Goal: Task Accomplishment & Management: Complete application form

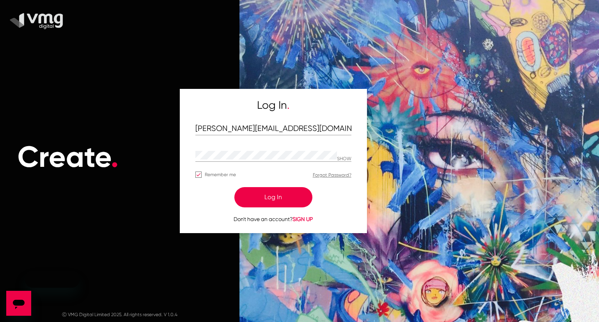
click at [272, 201] on button "Log In" at bounding box center [273, 197] width 78 height 20
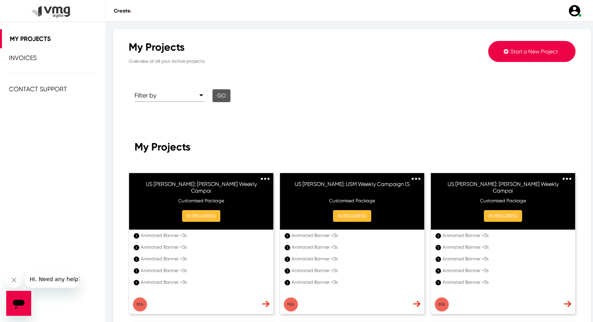
click at [520, 53] on span "Start a New Project" at bounding box center [535, 51] width 48 height 6
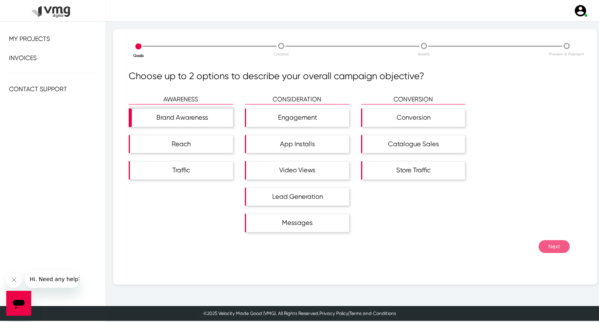
click at [209, 121] on div "Brand Awareness" at bounding box center [182, 118] width 101 height 18
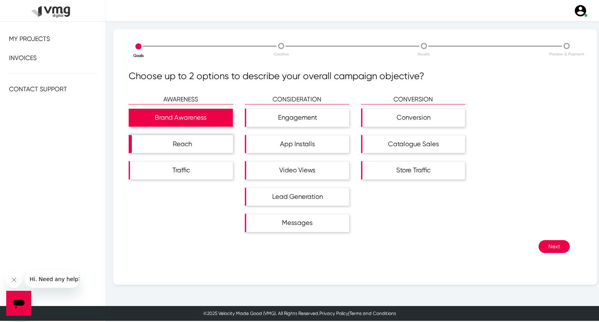
click at [204, 142] on div "Reach" at bounding box center [182, 144] width 101 height 18
click at [547, 248] on button "Next" at bounding box center [554, 246] width 31 height 13
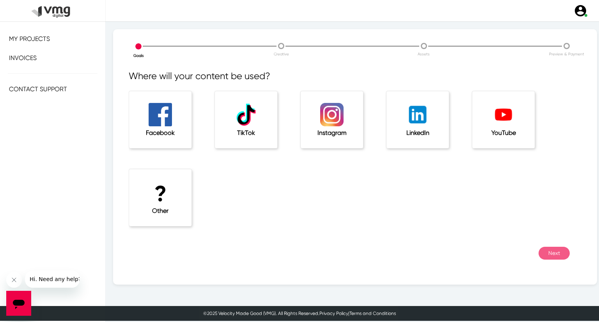
click at [175, 174] on div "? Other" at bounding box center [160, 197] width 62 height 57
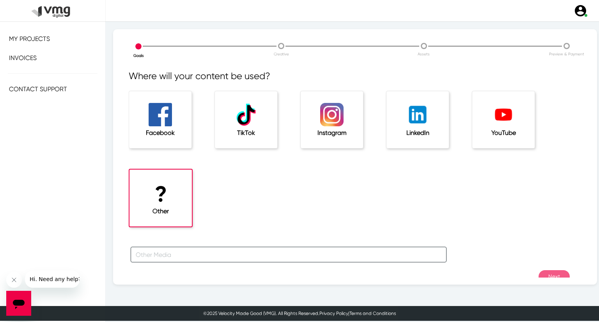
click at [182, 253] on input "text" at bounding box center [289, 255] width 316 height 16
type input "For [PERSON_NAME] Campaign"
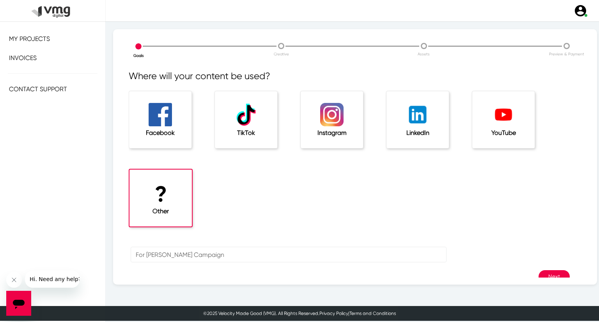
click at [549, 273] on button "Next" at bounding box center [554, 276] width 31 height 13
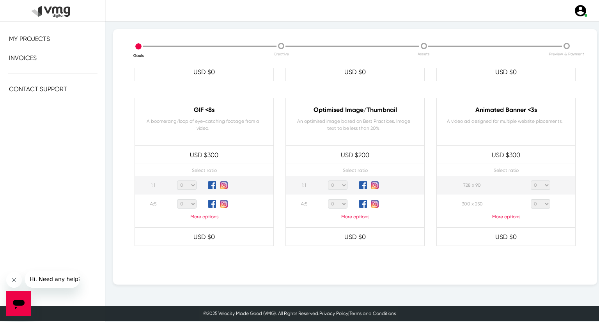
scroll to position [390, 0]
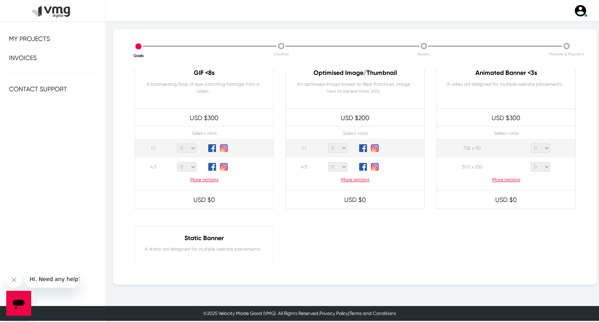
click at [511, 184] on div "Select ratio 728 x 90 0 1 2 3 4 5 6 7 8 9 10 11 12 13 14 15 16 17 18 19 20 300 …" at bounding box center [506, 153] width 154 height 75
click at [510, 177] on p "More options" at bounding box center [506, 179] width 139 height 7
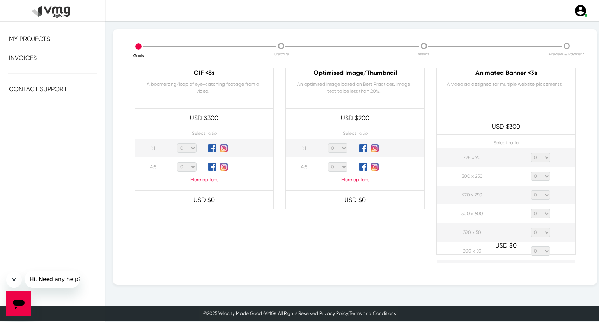
click at [542, 154] on select "0 1 2 3 4 5 6 7 8 9 10 11 12 13 14 15 16 17 18 19 20" at bounding box center [541, 157] width 20 height 9
select select "1"
click at [531, 153] on select "0 1 2 3 4 5 6 7 8 9 10 11 12 13 14 15 16 17 18 19 20" at bounding box center [541, 157] width 20 height 9
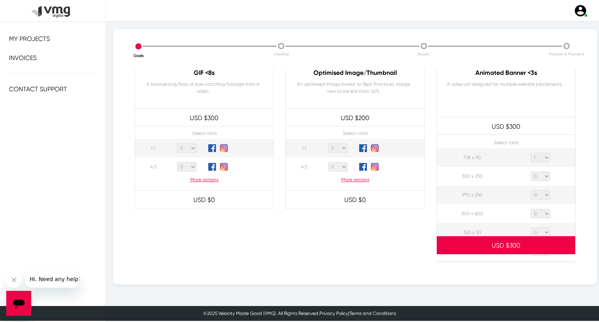
click at [539, 176] on select "0 1 2 3 4 5 6 7 8 9 10 11 12 13 14 15 16 17 18 19 20" at bounding box center [541, 176] width 20 height 9
select select "1"
click at [531, 172] on select "0 1 2 3 4 5 6 7 8 9 10 11 12 13 14 15 16 17 18 19 20" at bounding box center [541, 176] width 20 height 9
drag, startPoint x: 541, startPoint y: 194, endPoint x: 540, endPoint y: 190, distance: 4.1
click at [541, 194] on select "0 1 2 3 4 5 6 7 8 9 10 11 12 13 14 15 16 17 18 19 20" at bounding box center [541, 194] width 20 height 9
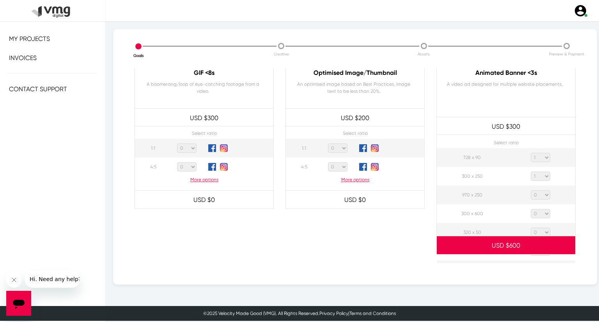
select select "1"
click at [531, 190] on select "0 1 2 3 4 5 6 7 8 9 10 11 12 13 14 15 16 17 18 19 20" at bounding box center [541, 194] width 20 height 9
drag, startPoint x: 540, startPoint y: 214, endPoint x: 540, endPoint y: 210, distance: 4.7
click at [540, 214] on select "0 1 2 3 4 5 6 7 8 9 10 11 12 13 14 15 16 17 18 19 20" at bounding box center [541, 213] width 20 height 9
select select "1"
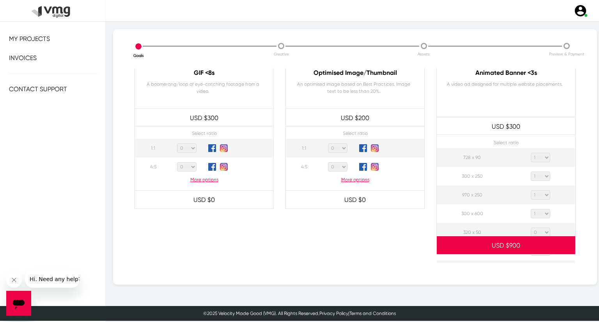
click at [531, 209] on select "0 1 2 3 4 5 6 7 8 9 10 11 12 13 14 15 16 17 18 19 20" at bounding box center [541, 213] width 20 height 9
click at [542, 231] on select "0 1 2 3 4 5 6 7 8 9 10 11 12 13 14 15 16 17 18 19 20" at bounding box center [541, 232] width 20 height 9
select select "1"
click at [531, 228] on select "0 1 2 3 4 5 6 7 8 9 10 11 12 13 14 15 16 17 18 19 20" at bounding box center [541, 232] width 20 height 9
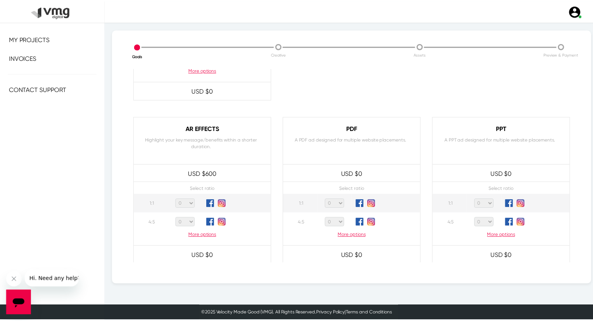
scroll to position [744, 0]
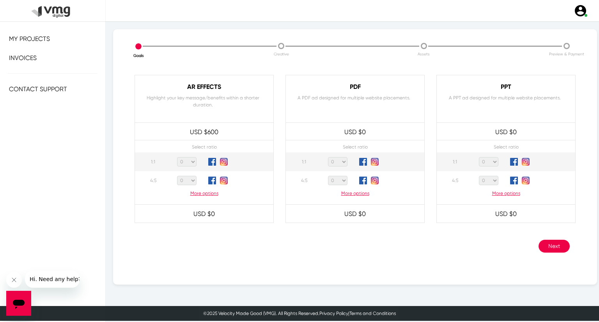
click at [545, 242] on button "Next" at bounding box center [554, 246] width 31 height 13
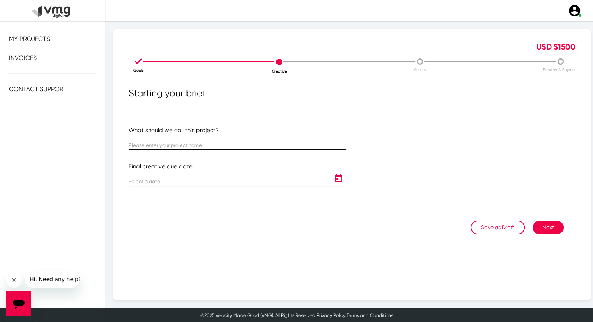
click at [175, 148] on input "text" at bounding box center [238, 146] width 218 height 6
paste input "US [PERSON_NAME]: USM Weekly Campaign ([DATE] - [DATE])"
type input "US [PERSON_NAME]: USM Weekly Campaign ([DATE] - [DATE])"
click at [335, 178] on icon "Open calendar" at bounding box center [338, 178] width 7 height 8
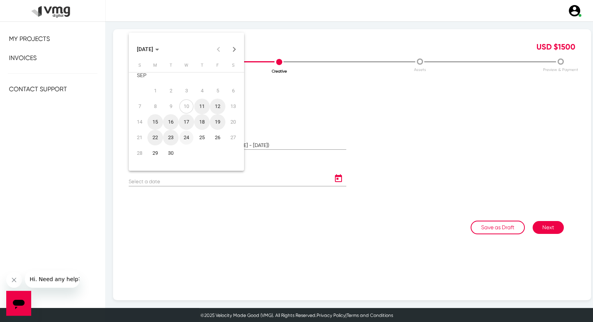
click at [186, 140] on div "24" at bounding box center [186, 138] width 14 height 14
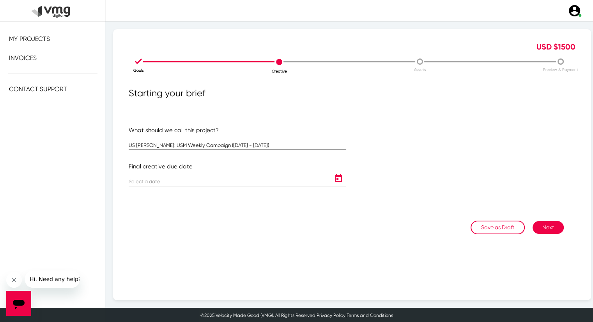
type input "[DATE]"
click at [538, 230] on button "Next" at bounding box center [548, 227] width 31 height 13
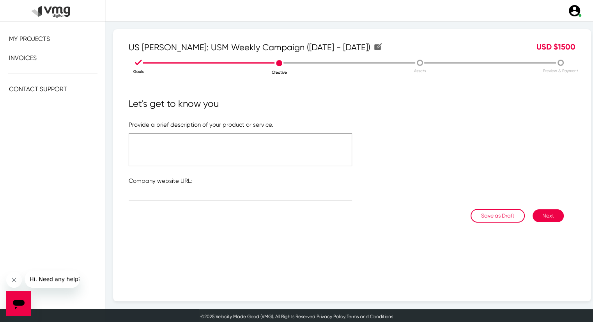
click at [236, 146] on textarea at bounding box center [241, 149] width 224 height 33
click at [179, 135] on textarea "Please refer to the attached link" at bounding box center [241, 149] width 224 height 33
type textarea "Please refer to the attached link"
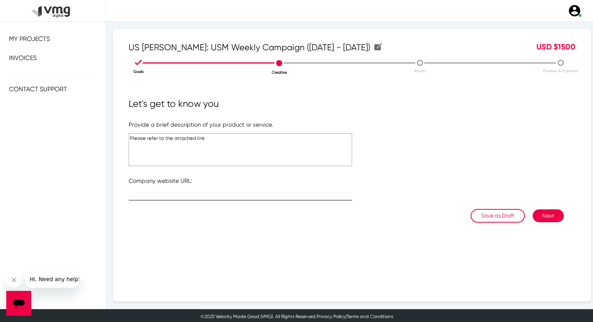
click at [206, 194] on input "text" at bounding box center [241, 196] width 224 height 6
type input "[URL][DOMAIN_NAME]"
click at [537, 211] on button "Next" at bounding box center [548, 216] width 31 height 13
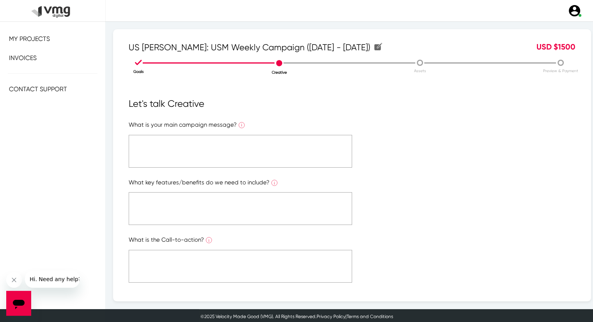
click at [256, 150] on textarea at bounding box center [241, 151] width 224 height 33
paste textarea "Please refer to the attached link"
type textarea "Please refer to the attached link"
click at [226, 197] on textarea at bounding box center [241, 208] width 224 height 33
paste textarea "Please refer to the attached link"
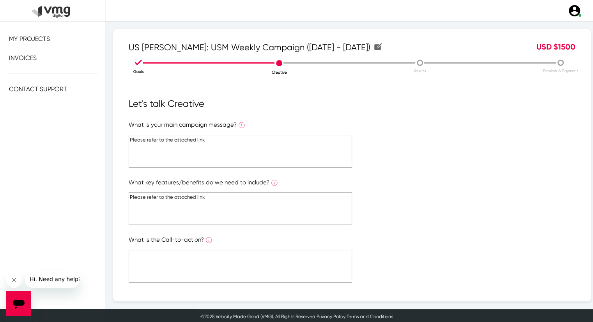
type textarea "Please refer to the attached link"
click at [219, 254] on textarea at bounding box center [241, 266] width 224 height 33
paste textarea "Please refer to the attached link"
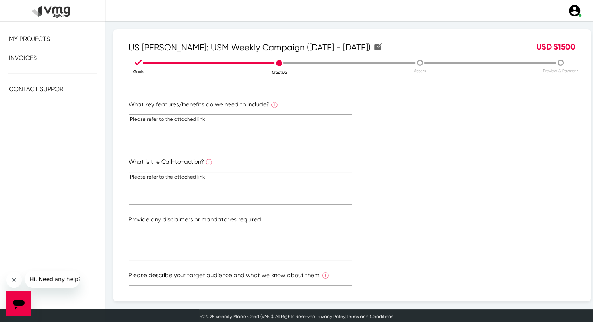
type textarea "Please refer to the attached link"
click at [214, 246] on textarea at bounding box center [241, 244] width 224 height 33
paste textarea "Please refer to the attached link"
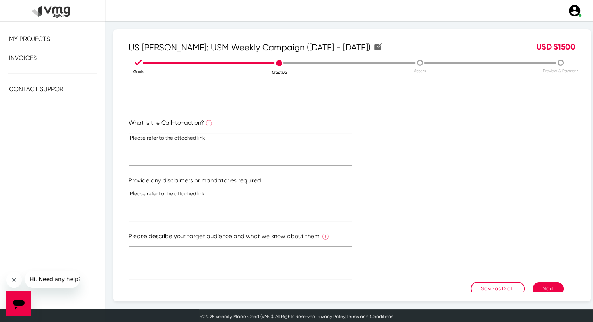
type textarea "Please refer to the attached link"
click at [223, 258] on textarea at bounding box center [241, 263] width 224 height 33
paste textarea "Please refer to the attached link"
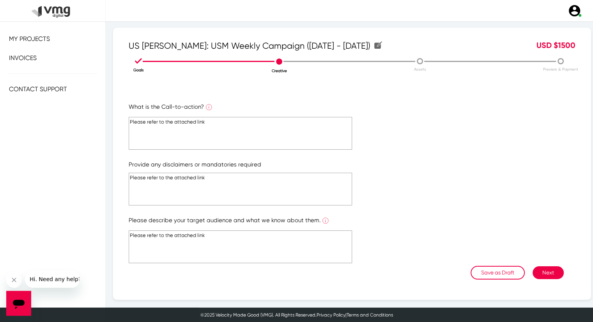
scroll to position [2, 0]
type textarea "Please refer to the attached link"
click at [548, 269] on button "Next" at bounding box center [548, 272] width 31 height 13
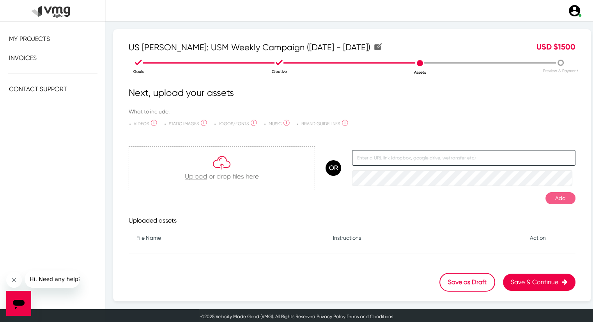
click at [368, 159] on input "text" at bounding box center [464, 158] width 224 height 16
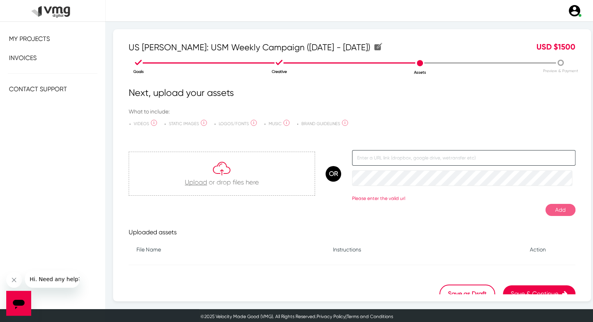
paste input "[URL][DOMAIN_NAME]"
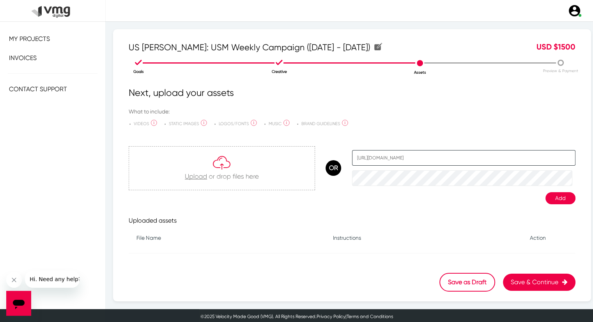
type input "[URL][DOMAIN_NAME]"
click at [552, 196] on button "Add" at bounding box center [561, 198] width 30 height 12
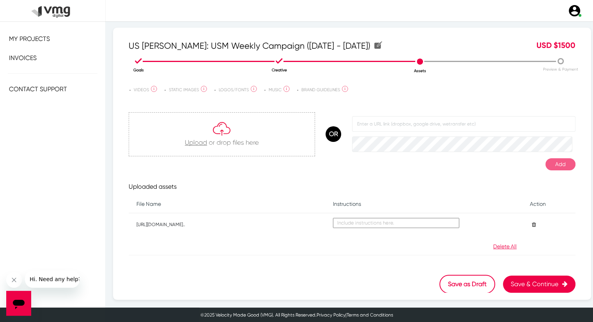
scroll to position [2, 0]
click at [518, 279] on button "Save & Continue" at bounding box center [539, 284] width 73 height 17
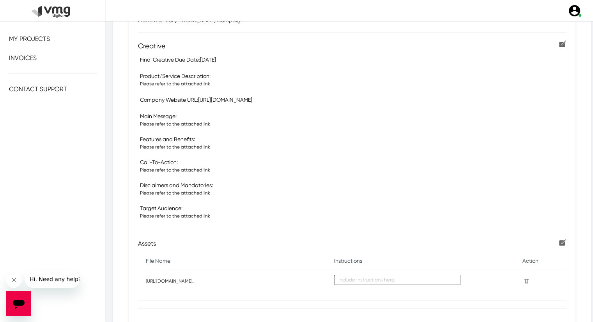
scroll to position [229, 0]
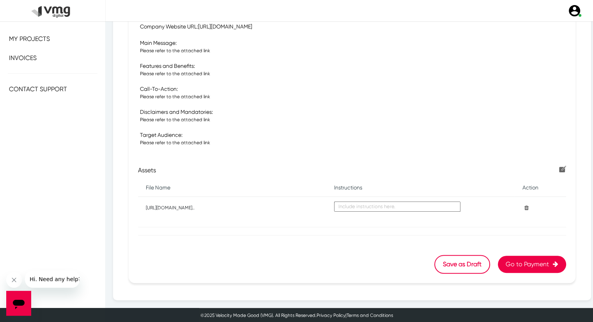
click at [534, 259] on button "Go to Payment" at bounding box center [532, 264] width 68 height 17
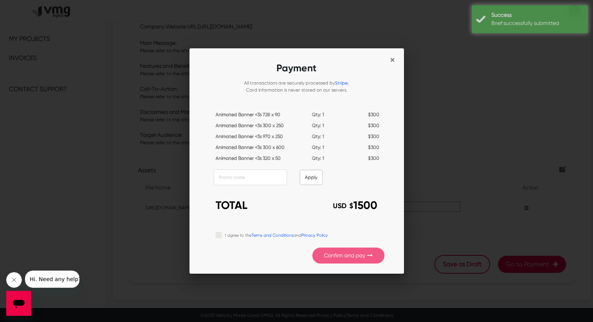
click at [393, 55] on span "×" at bounding box center [393, 60] width 4 height 11
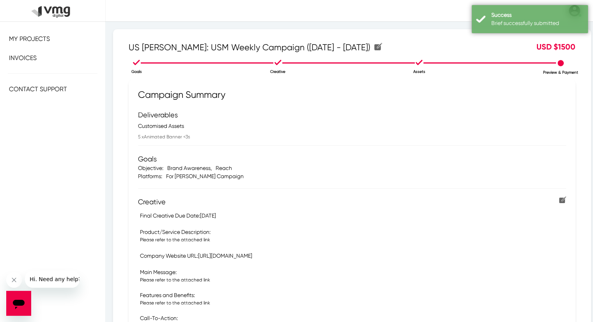
scroll to position [229, 0]
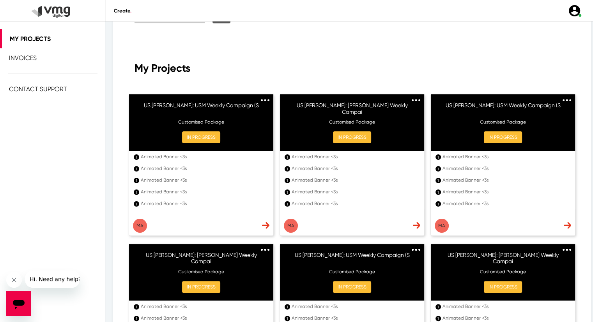
scroll to position [117, 0]
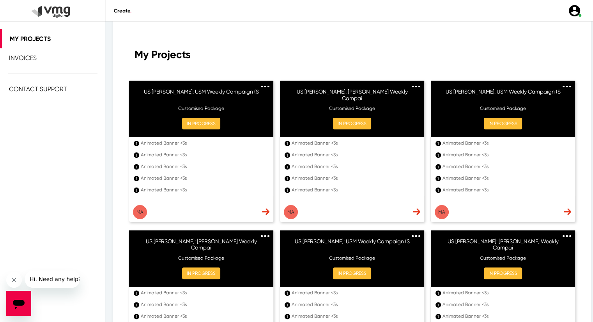
click at [240, 183] on li "1 Animated Banner <3s" at bounding box center [201, 178] width 144 height 12
click at [266, 212] on img at bounding box center [265, 211] width 7 height 7
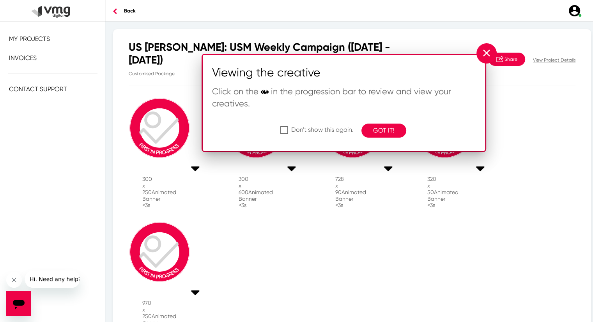
click at [488, 51] on mat-icon "close" at bounding box center [487, 52] width 12 height 5
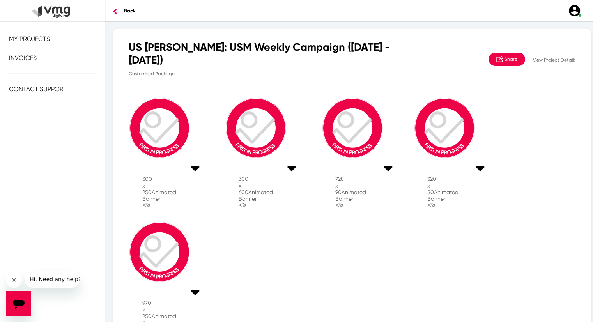
click at [60, 12] on img at bounding box center [52, 11] width 51 height 32
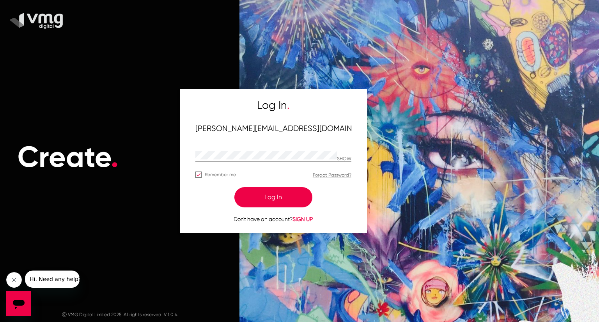
click at [273, 195] on button "Log In" at bounding box center [273, 197] width 78 height 20
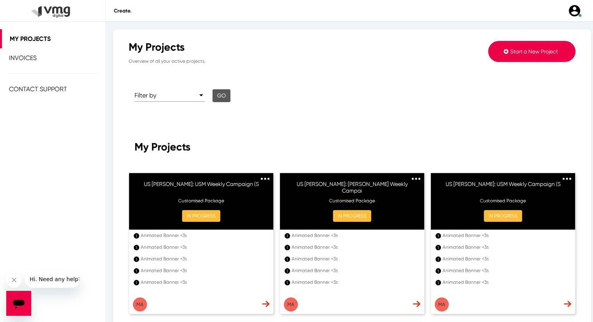
click at [529, 45] on button "Start a New Project" at bounding box center [531, 51] width 87 height 21
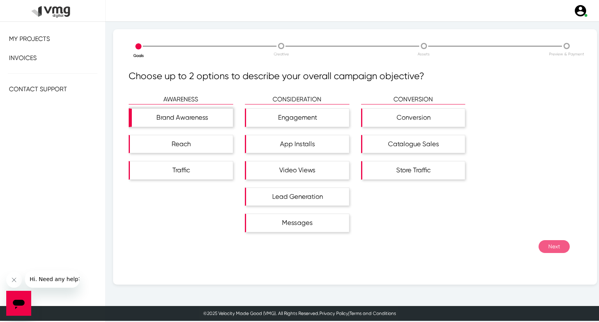
click at [195, 122] on div "Brand Awareness" at bounding box center [182, 118] width 101 height 18
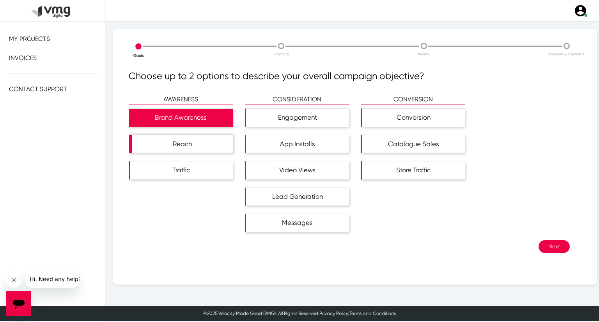
click at [197, 140] on div "Reach" at bounding box center [182, 144] width 101 height 18
click at [549, 246] on button "Next" at bounding box center [554, 246] width 31 height 13
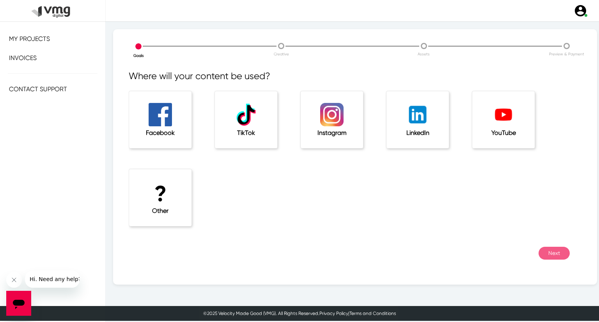
click at [151, 204] on h1 "?" at bounding box center [160, 194] width 31 height 26
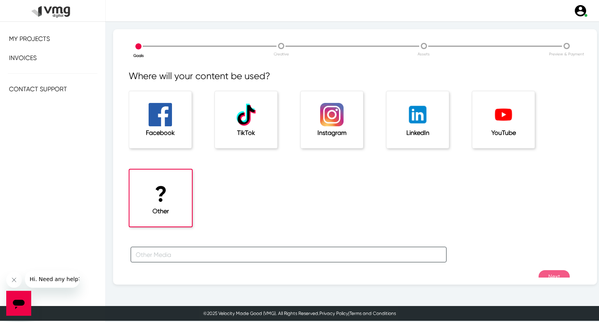
click at [170, 249] on input "text" at bounding box center [289, 255] width 316 height 16
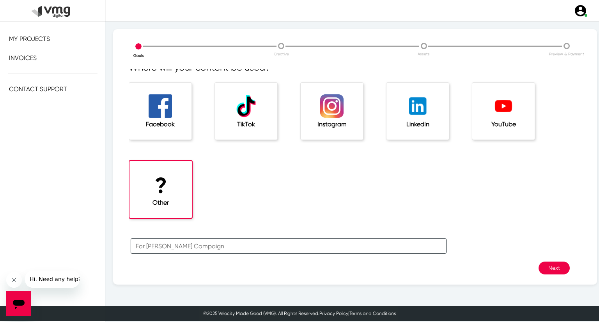
scroll to position [17, 0]
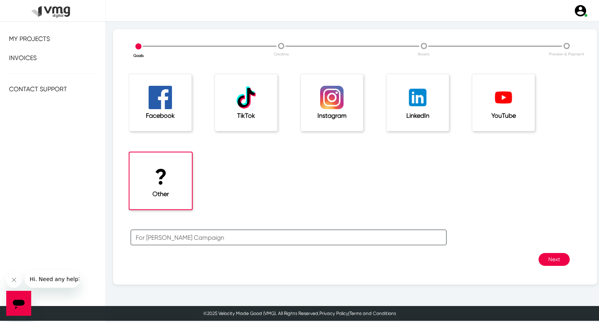
type input "For [PERSON_NAME] Campaign"
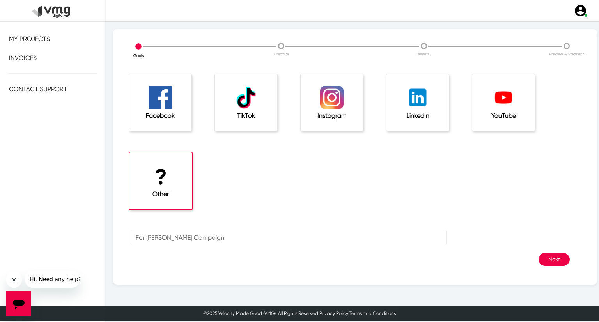
click at [540, 259] on button "Next" at bounding box center [554, 259] width 31 height 13
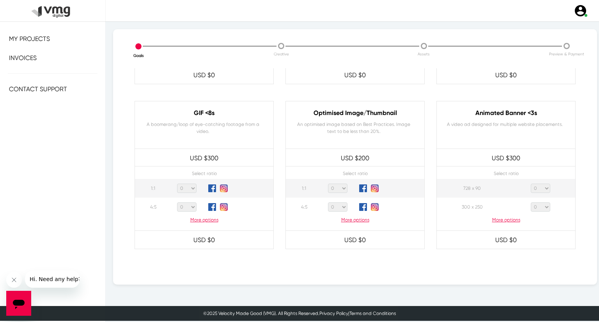
scroll to position [390, 0]
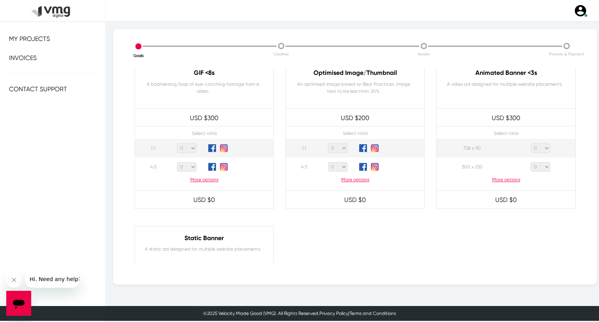
click at [501, 179] on p "More options" at bounding box center [506, 179] width 139 height 7
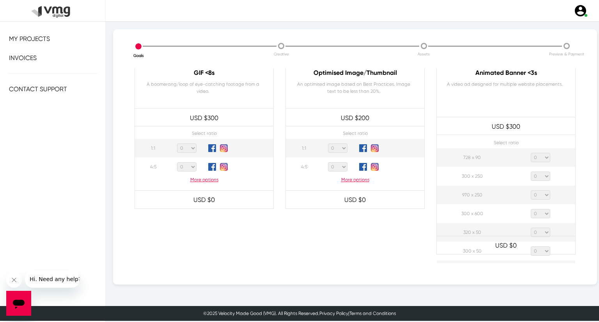
click at [538, 156] on select "0 1 2 3 4 5 6 7 8 9 10 11 12 13 14 15 16 17 18 19 20" at bounding box center [541, 157] width 20 height 9
select select "1"
click at [531, 153] on select "0 1 2 3 4 5 6 7 8 9 10 11 12 13 14 15 16 17 18 19 20" at bounding box center [541, 157] width 20 height 9
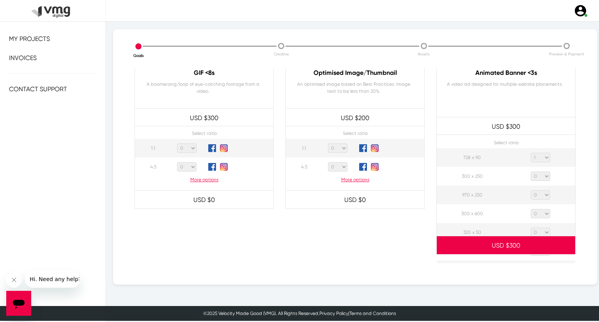
click at [534, 175] on select "0 1 2 3 4 5 6 7 8 9 10 11 12 13 14 15 16 17 18 19 20" at bounding box center [541, 176] width 20 height 9
select select "1"
click at [531, 172] on select "0 1 2 3 4 5 6 7 8 9 10 11 12 13 14 15 16 17 18 19 20" at bounding box center [541, 176] width 20 height 9
click at [531, 191] on select "0 1 2 3 4 5 6 7 8 9 10 11 12 13 14 15 16 17 18 19 20" at bounding box center [541, 194] width 20 height 9
select select "1"
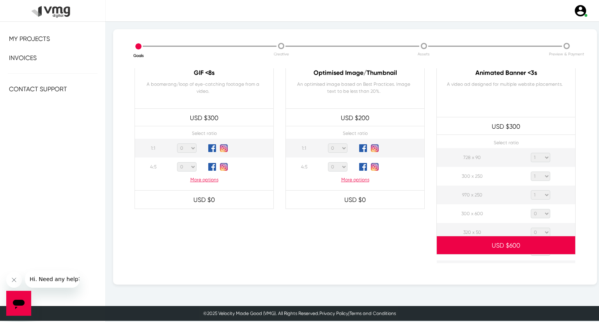
click at [531, 190] on select "0 1 2 3 4 5 6 7 8 9 10 11 12 13 14 15 16 17 18 19 20" at bounding box center [541, 194] width 20 height 9
drag, startPoint x: 540, startPoint y: 214, endPoint x: 540, endPoint y: 210, distance: 4.7
click at [540, 214] on select "0 1 2 3 4 5 6 7 8 9 10 11 12 13 14 15 16 17 18 19 20" at bounding box center [541, 213] width 20 height 9
select select "1"
click at [531, 209] on select "0 1 2 3 4 5 6 7 8 9 10 11 12 13 14 15 16 17 18 19 20" at bounding box center [541, 213] width 20 height 9
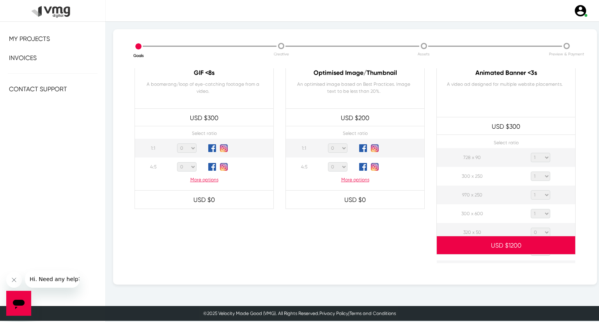
click at [541, 230] on select "0 1 2 3 4 5 6 7 8 9 10 11 12 13 14 15 16 17 18 19 20" at bounding box center [541, 232] width 20 height 9
click at [531, 228] on select "0 1 2 3 4 5 6 7 8 9 10 11 12 13 14 15 16 17 18 19 20" at bounding box center [541, 232] width 20 height 9
click at [543, 234] on select "0 1 2 3 4 5 6 7 8 9 10 11 12 13 14 15 16 17 18 19 20" at bounding box center [541, 232] width 20 height 9
select select "1"
click at [531, 228] on select "0 1 2 3 4 5 6 7 8 9 10 11 12 13 14 15 16 17 18 19 20" at bounding box center [541, 232] width 20 height 9
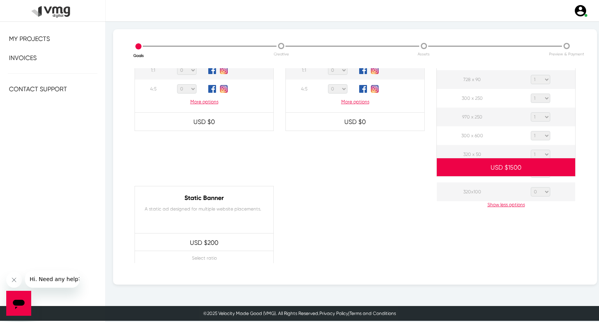
scroll to position [546, 0]
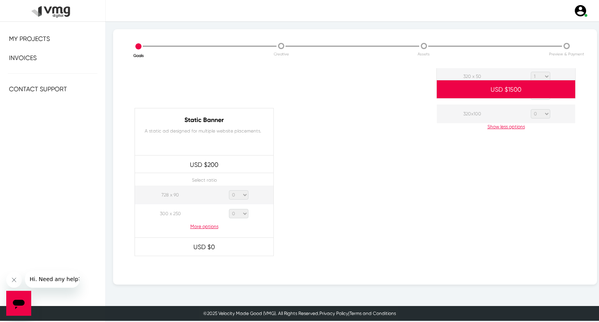
click at [539, 110] on div at bounding box center [506, 186] width 151 height 156
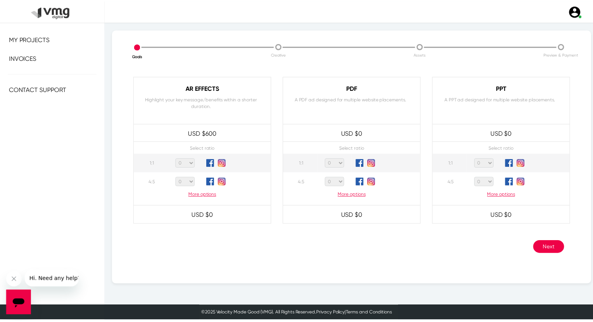
scroll to position [744, 0]
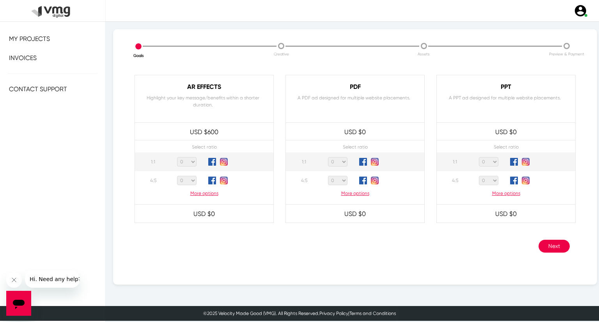
click at [547, 240] on button "Next" at bounding box center [554, 246] width 31 height 13
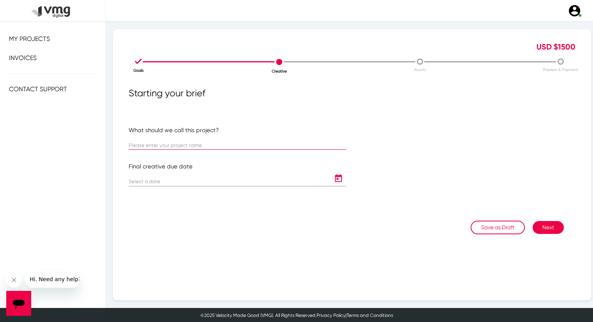
click at [192, 144] on input "text" at bounding box center [238, 146] width 218 height 6
paste input "US LAM: Redner’s Weekly Campaign (September 18 - 24)"
type input "US LAM: Redner’s Weekly Campaign (September 18 - 24)"
click at [334, 178] on icon "Open calendar" at bounding box center [338, 178] width 12 height 9
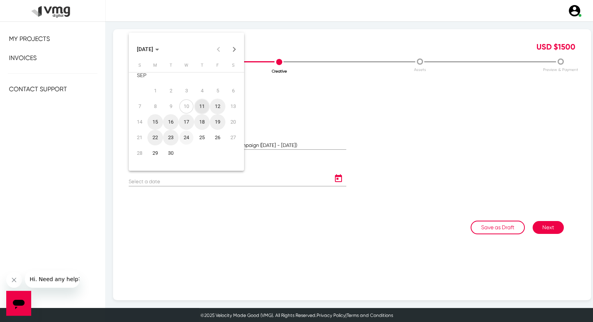
click at [186, 135] on div "24" at bounding box center [186, 138] width 14 height 14
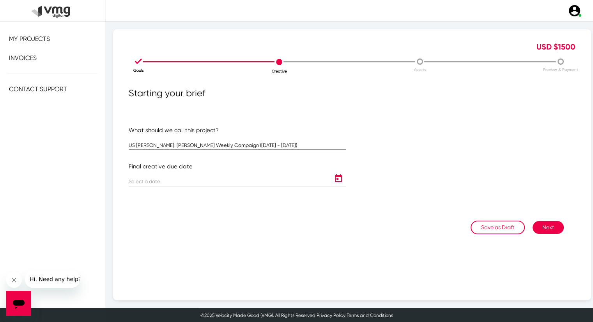
type input "[DATE]"
click at [545, 223] on button "Next" at bounding box center [548, 227] width 31 height 13
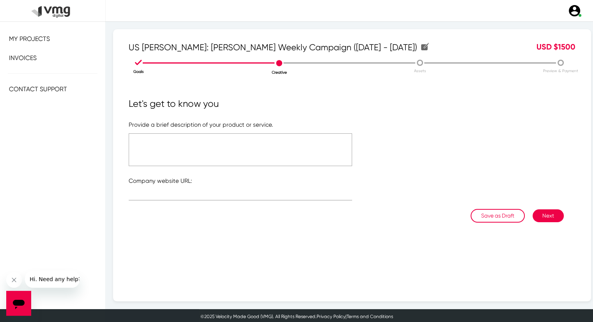
click at [222, 143] on textarea at bounding box center [241, 149] width 224 height 33
click at [222, 143] on textarea "Please refer to the attached link" at bounding box center [241, 149] width 224 height 33
type textarea "Please refer to the attached link"
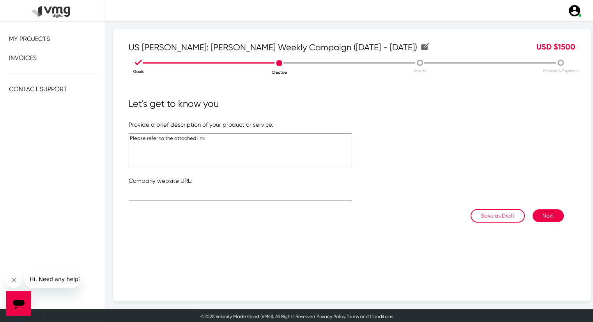
click at [179, 191] on div at bounding box center [241, 192] width 224 height 15
type input "https://www.rednersmarkets.com/"
click at [197, 139] on textarea "Please refer to the attached link" at bounding box center [241, 149] width 224 height 33
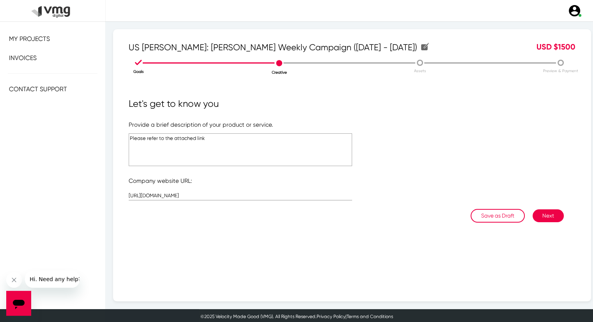
click at [540, 214] on button "Next" at bounding box center [548, 216] width 31 height 13
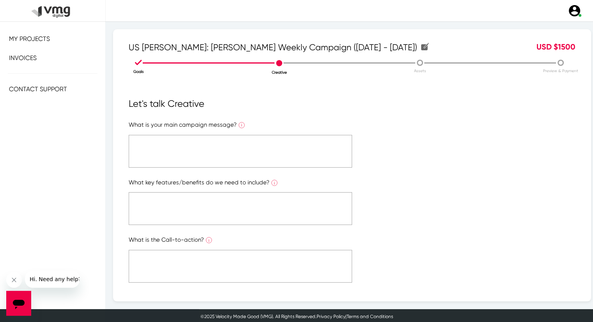
click at [256, 146] on textarea at bounding box center [241, 151] width 224 height 33
paste textarea "Please refer to the attached link"
type textarea "Please refer to the attached link"
click at [245, 208] on textarea at bounding box center [241, 208] width 224 height 33
paste textarea "Please refer to the attached link"
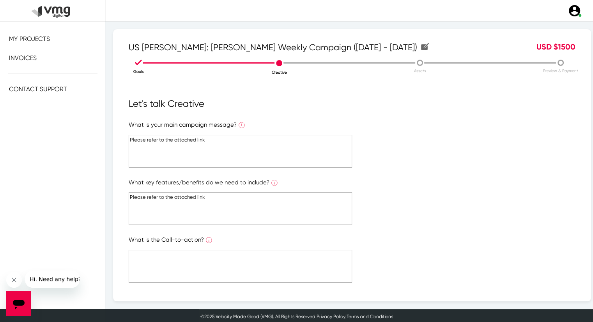
type textarea "Please refer to the attached link"
click at [233, 256] on textarea at bounding box center [241, 266] width 224 height 33
paste textarea "Please refer to the attached link"
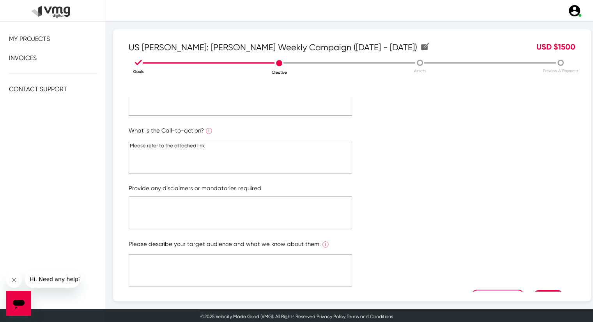
scroll to position [117, 0]
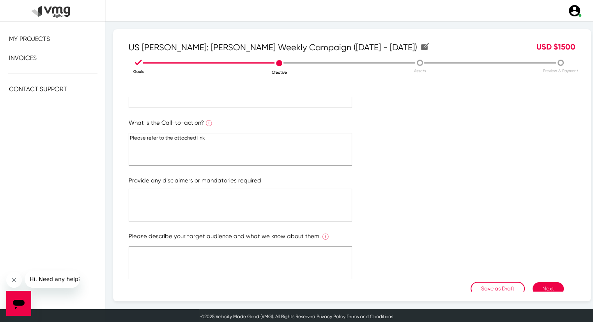
type textarea "Please refer to the attached link"
click at [236, 227] on form "What is your main campaign message? What is the ONE main message you want to co…" at bounding box center [352, 143] width 447 height 279
click at [239, 210] on textarea at bounding box center [241, 205] width 224 height 33
paste textarea "Please refer to the attached link"
type textarea "Please refer to the attached link"
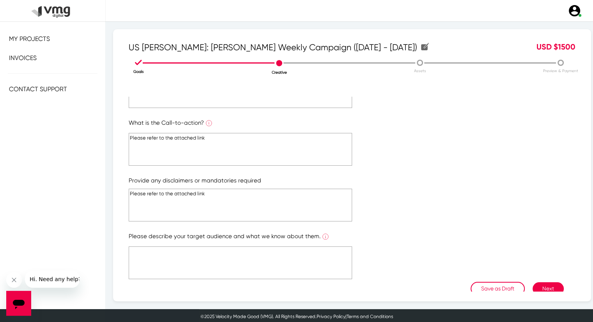
click at [236, 257] on textarea at bounding box center [241, 263] width 224 height 33
paste textarea "Please refer to the attached link"
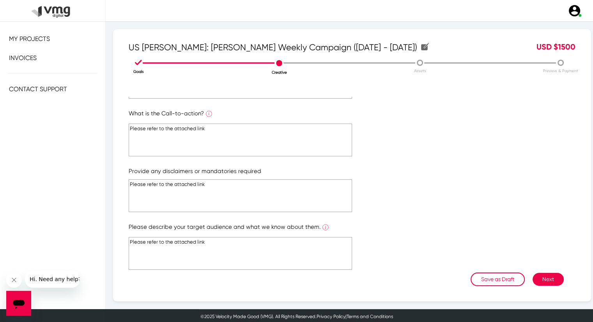
scroll to position [131, 0]
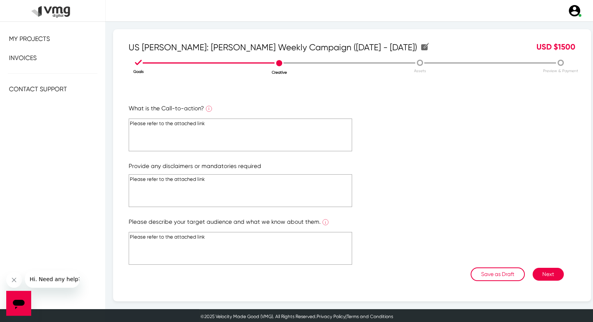
type textarea "Please refer to the attached link"
click at [542, 268] on button "Next" at bounding box center [548, 274] width 31 height 13
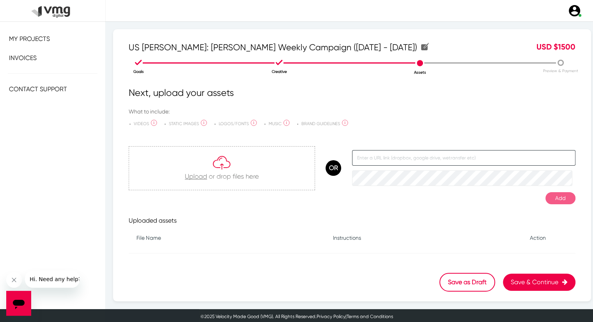
click at [373, 159] on input "text" at bounding box center [464, 158] width 224 height 16
paste input "https://docs.google.com/document/d/1NqjbyjyGCqFjYqYKhM-fEZb1GvqF3rikvTne7p2R-S0…"
type input "https://docs.google.com/document/d/1NqjbyjyGCqFjYqYKhM-fEZb1GvqF3rikvTne7p2R-S0…"
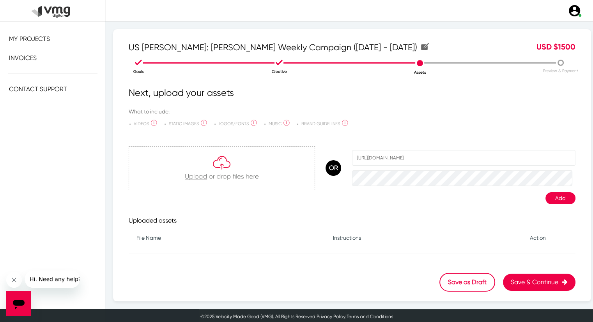
click at [550, 196] on button "Add" at bounding box center [561, 198] width 30 height 12
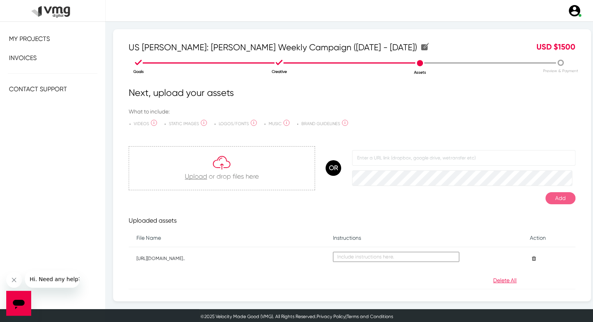
scroll to position [32, 0]
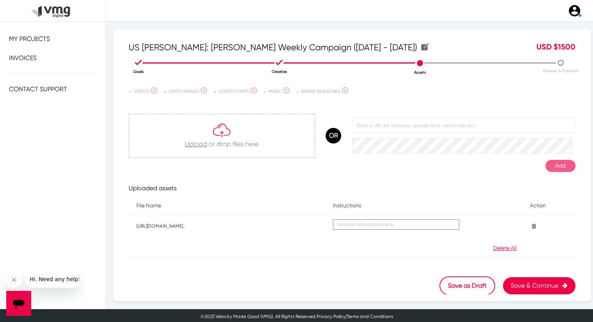
click at [530, 289] on button "Save & Continue" at bounding box center [539, 285] width 73 height 17
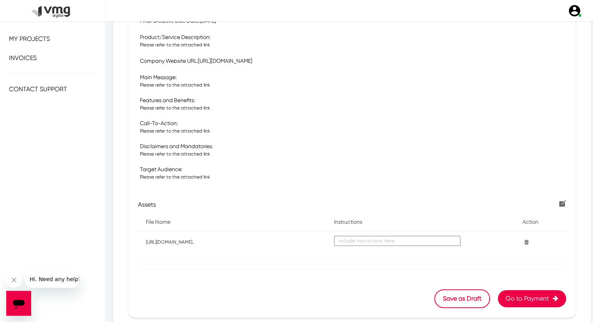
scroll to position [229, 0]
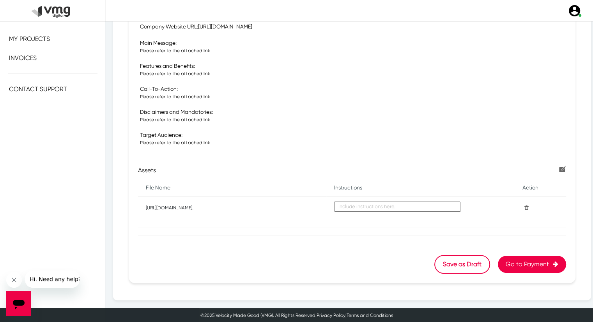
click at [531, 266] on button "Go to Payment" at bounding box center [532, 264] width 68 height 17
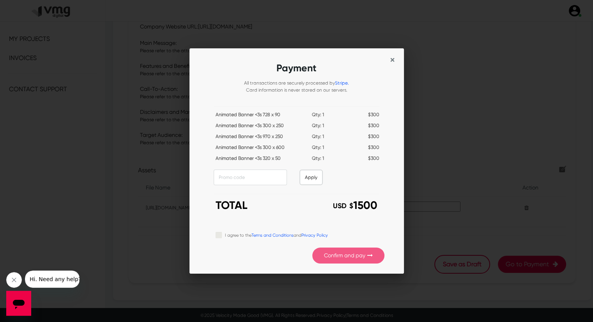
scroll to position [0, 0]
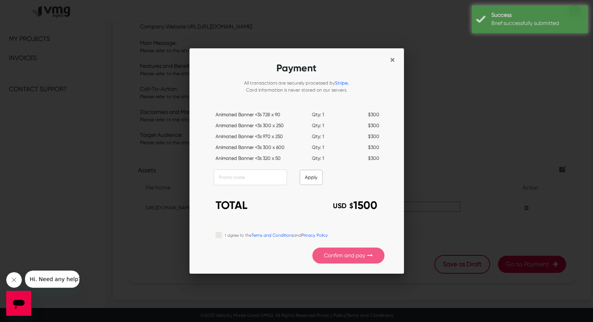
click at [222, 235] on div "I agree to the Terms and Conditions and Privacy Policy" at bounding box center [300, 235] width 169 height 9
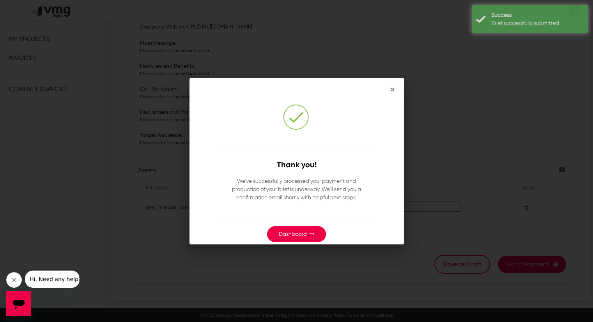
click at [303, 235] on link "Dashboard" at bounding box center [293, 234] width 28 height 6
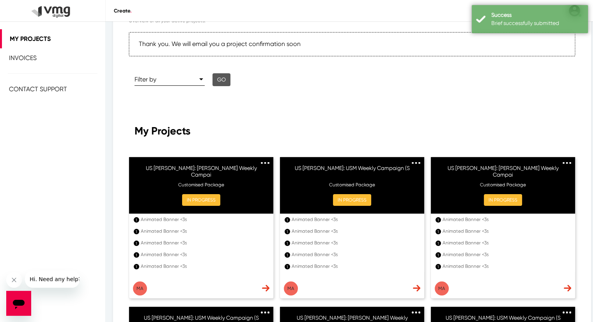
scroll to position [78, 0]
